Goal: Information Seeking & Learning: Learn about a topic

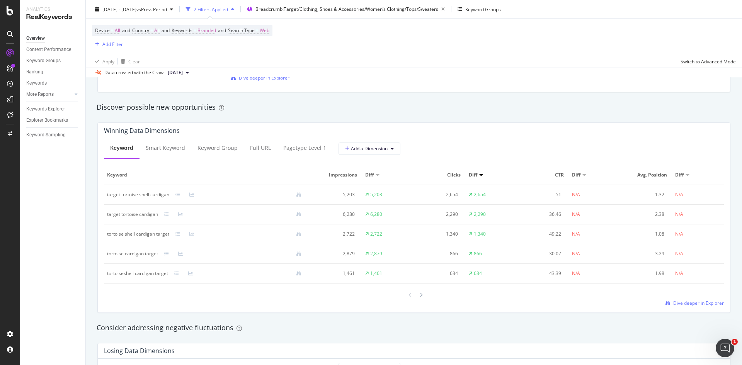
scroll to position [659, 0]
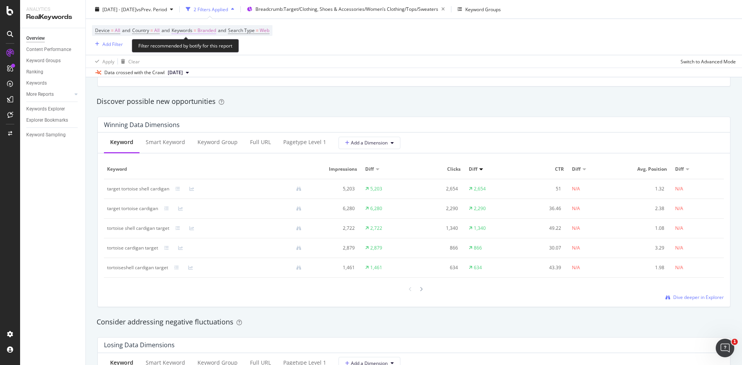
click at [216, 31] on span "Branded" at bounding box center [206, 30] width 19 height 11
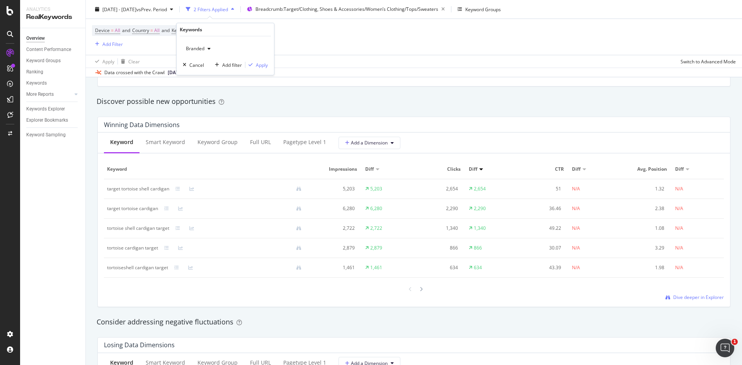
click at [196, 50] on span "Branded" at bounding box center [194, 48] width 22 height 7
click at [203, 106] on span "All" at bounding box center [228, 108] width 79 height 7
click at [253, 71] on div "All Cancel Add filter Apply" at bounding box center [225, 55] width 97 height 39
click at [253, 67] on div "button" at bounding box center [250, 65] width 10 height 5
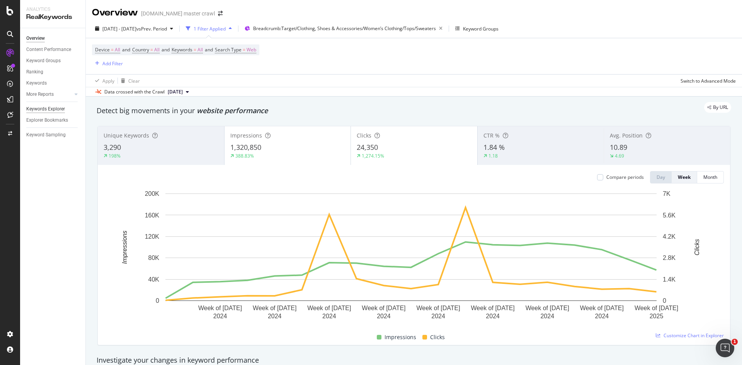
click at [45, 110] on div "Keywords Explorer" at bounding box center [45, 109] width 39 height 8
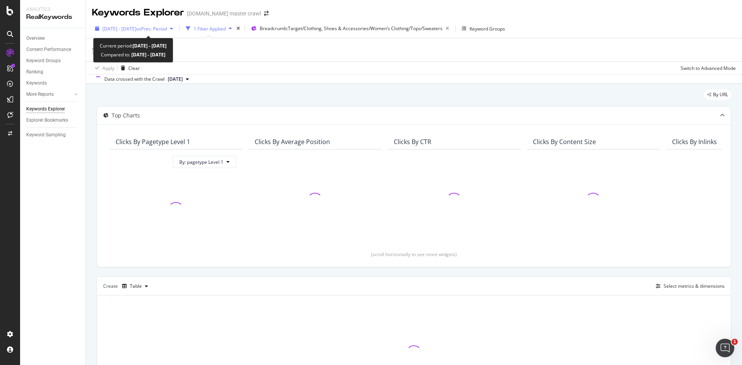
click at [167, 27] on span "vs Prev. Period" at bounding box center [151, 28] width 31 height 7
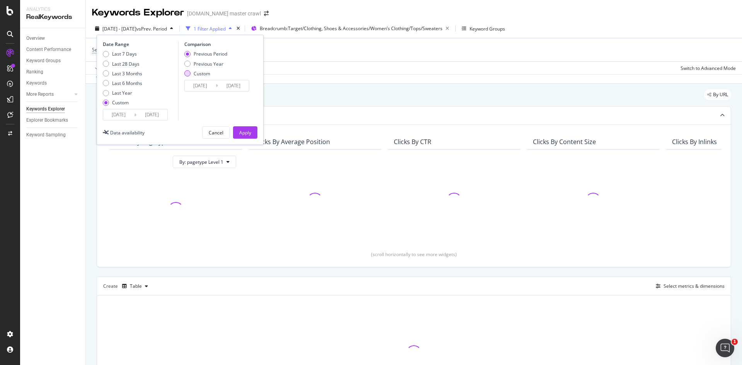
click at [192, 70] on div "Custom" at bounding box center [205, 73] width 43 height 7
click at [199, 87] on input "[DATE]" at bounding box center [200, 85] width 31 height 11
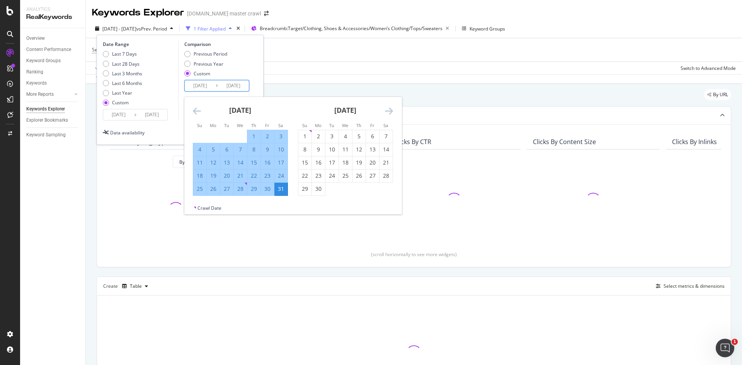
click at [198, 111] on icon "Move backward to switch to the previous month." at bounding box center [197, 110] width 8 height 9
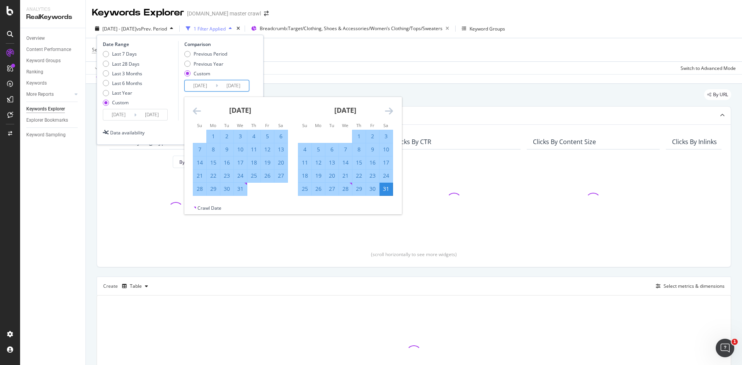
click at [198, 111] on icon "Move backward to switch to the previous month." at bounding box center [197, 110] width 8 height 9
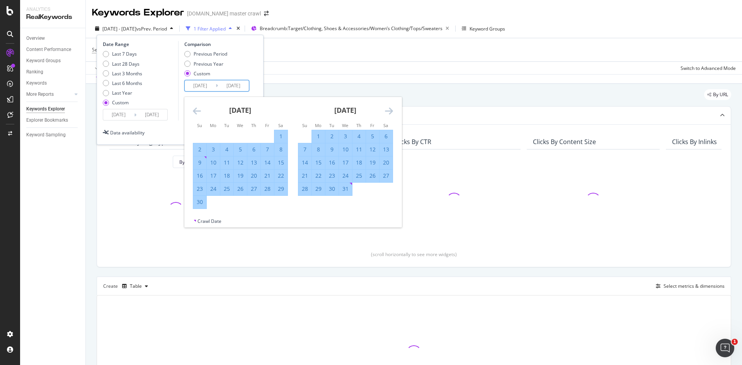
click at [198, 111] on icon "Move backward to switch to the previous month." at bounding box center [197, 110] width 8 height 9
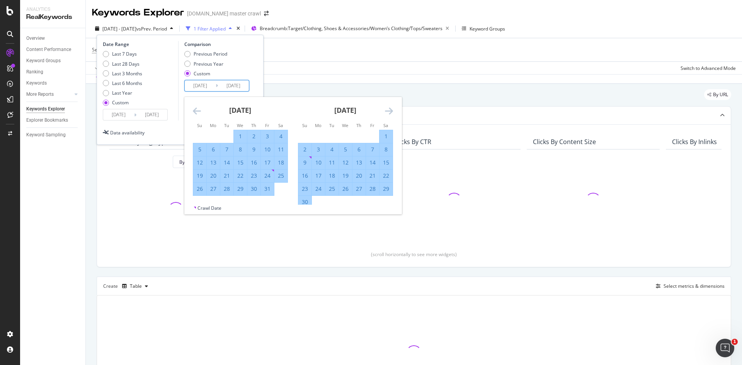
click at [198, 111] on icon "Move backward to switch to the previous month." at bounding box center [197, 110] width 8 height 9
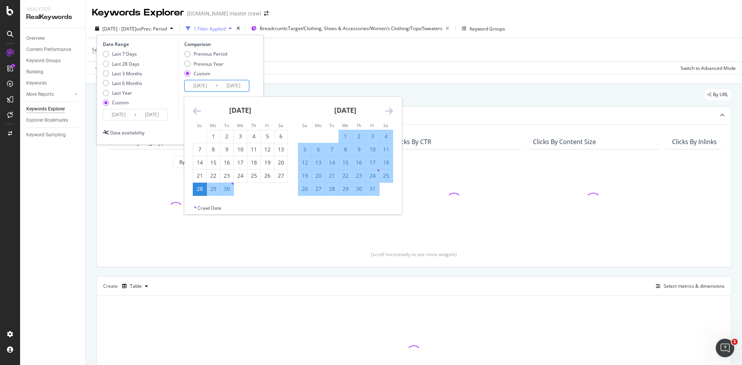
click at [198, 111] on icon "Move backward to switch to the previous month." at bounding box center [197, 110] width 8 height 9
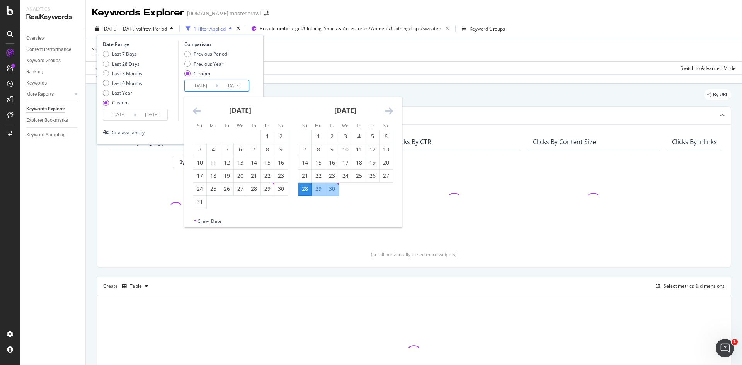
click at [198, 111] on icon "Move backward to switch to the previous month." at bounding box center [197, 110] width 8 height 9
click at [198, 112] on icon "Move backward to switch to the previous month." at bounding box center [197, 110] width 8 height 9
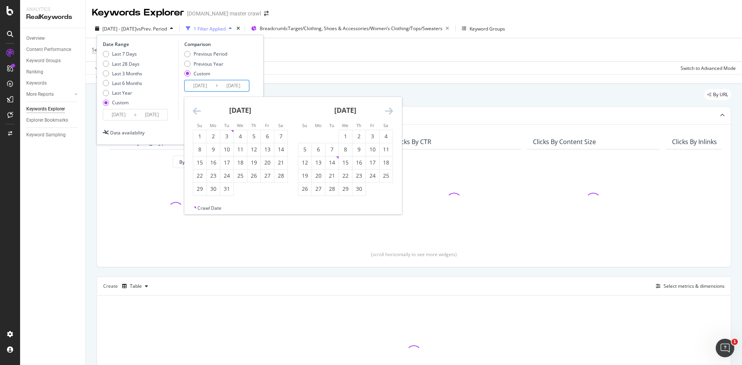
click at [198, 112] on icon "Move backward to switch to the previous month." at bounding box center [197, 110] width 8 height 9
click at [202, 149] on div "3" at bounding box center [199, 150] width 13 height 8
type input "[DATE]"
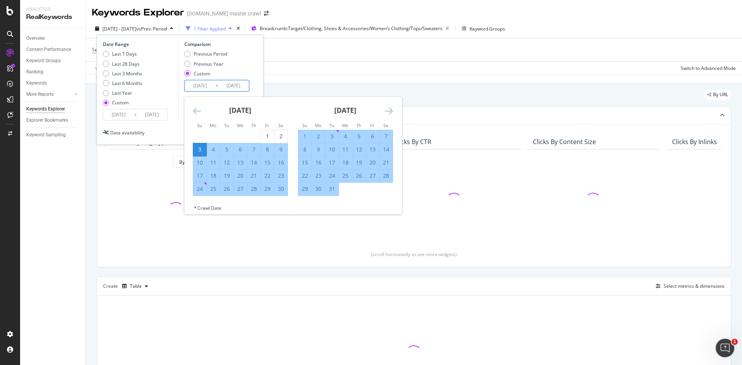
click at [387, 113] on icon "Move forward to switch to the next month." at bounding box center [389, 110] width 8 height 9
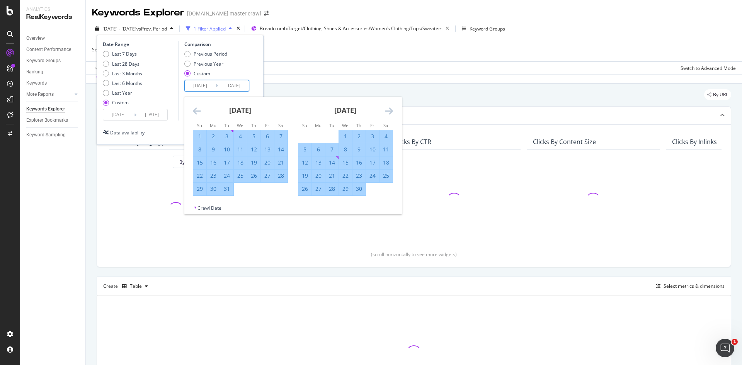
click at [387, 113] on icon "Move forward to switch to the next month." at bounding box center [389, 110] width 8 height 9
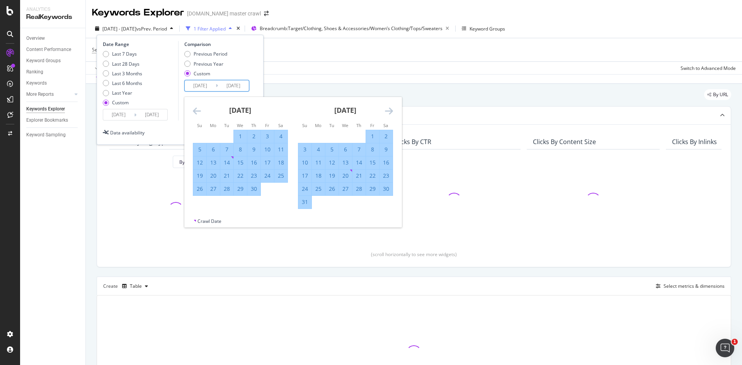
click at [387, 113] on icon "Move forward to switch to the next month." at bounding box center [389, 110] width 8 height 9
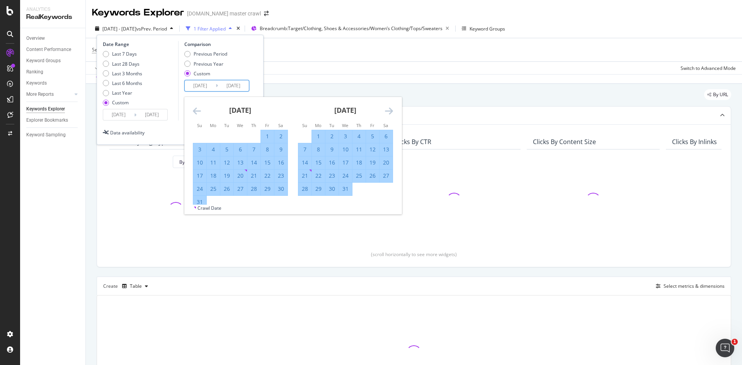
click at [381, 138] on div "6" at bounding box center [385, 136] width 13 height 8
type input "[DATE]"
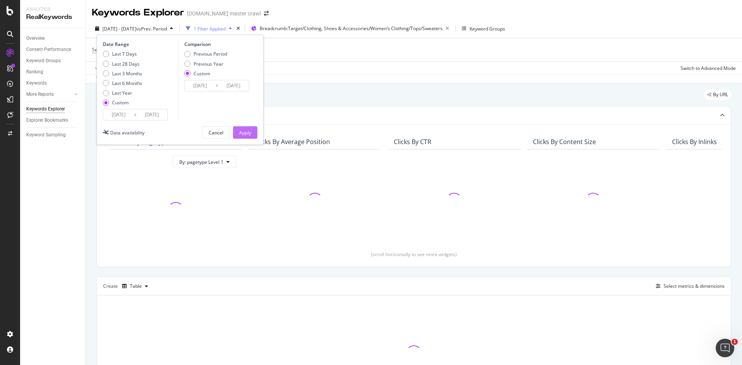
click at [246, 132] on div "Apply" at bounding box center [245, 132] width 12 height 7
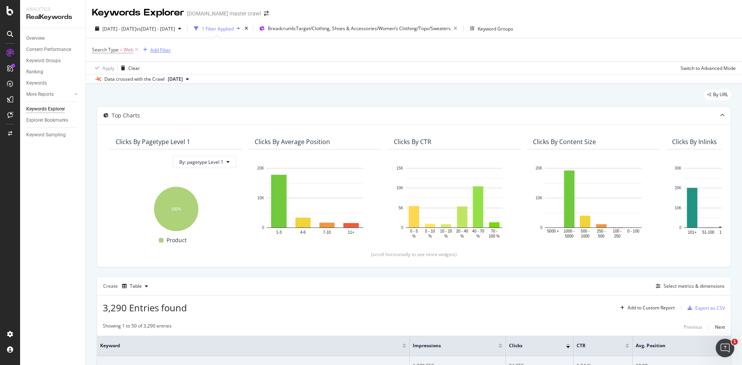
click at [156, 48] on div "Add Filter" at bounding box center [160, 50] width 20 height 7
click at [330, 66] on div "Apply Clear Switch to Advanced Mode" at bounding box center [414, 67] width 656 height 13
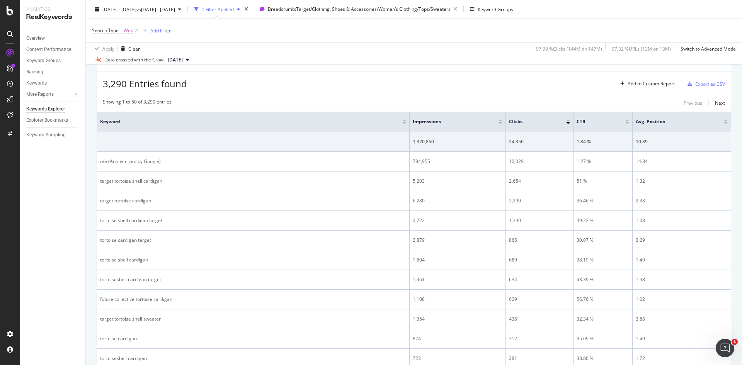
scroll to position [261, 0]
